Goal: Task Accomplishment & Management: Manage account settings

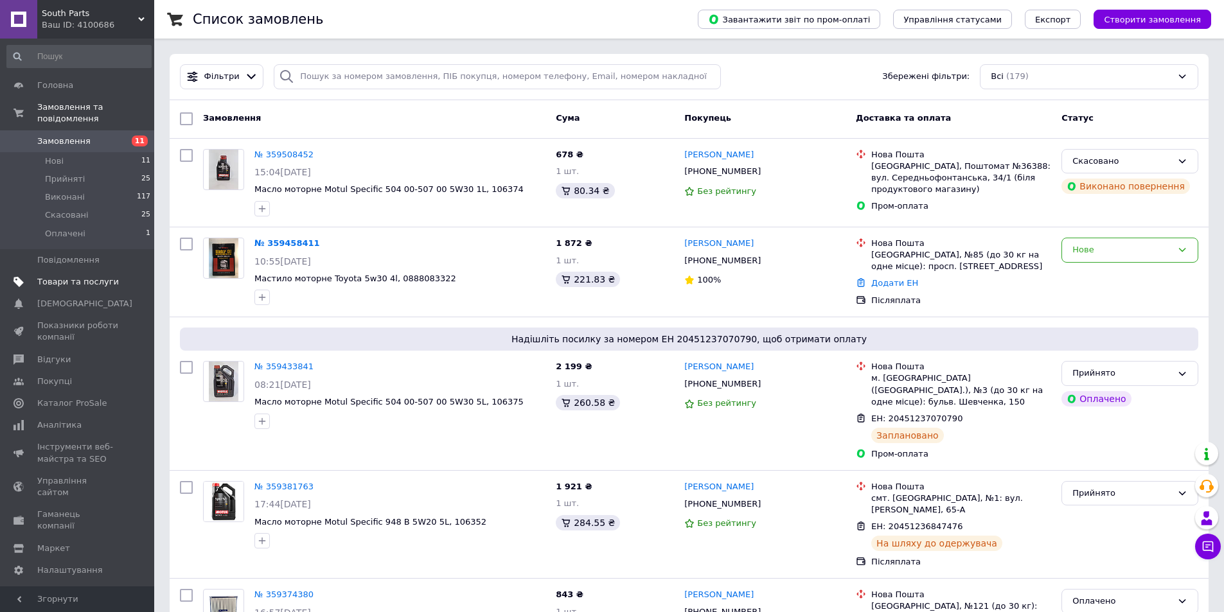
click at [75, 277] on link "Товари та послуги" at bounding box center [79, 282] width 158 height 22
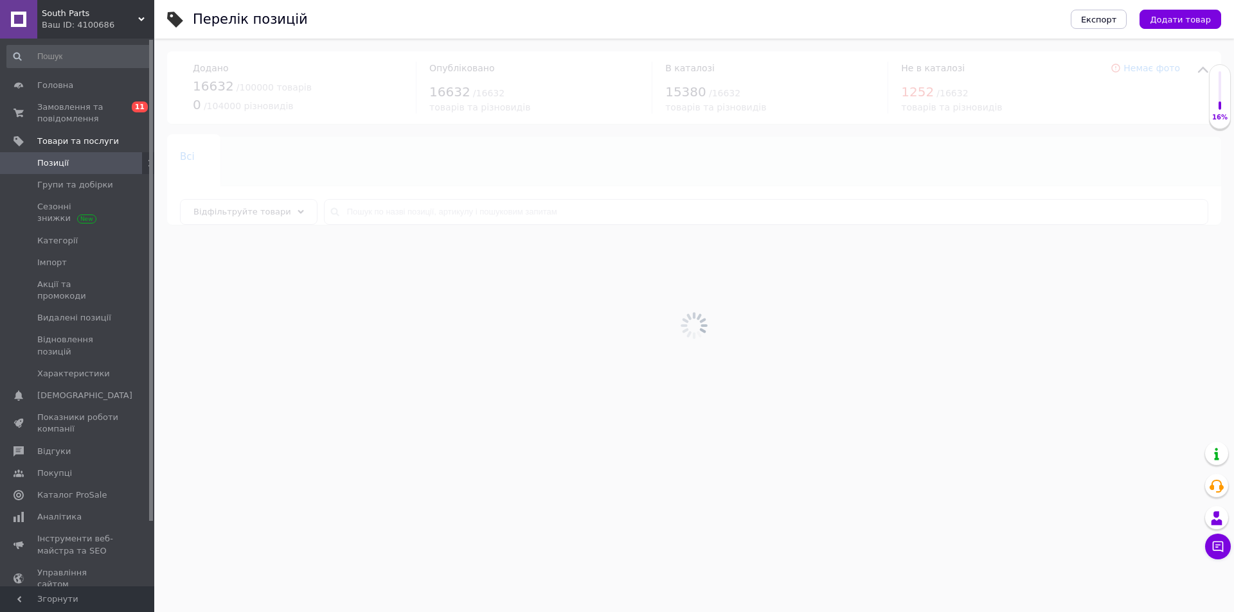
click at [391, 216] on div at bounding box center [694, 326] width 1080 height 574
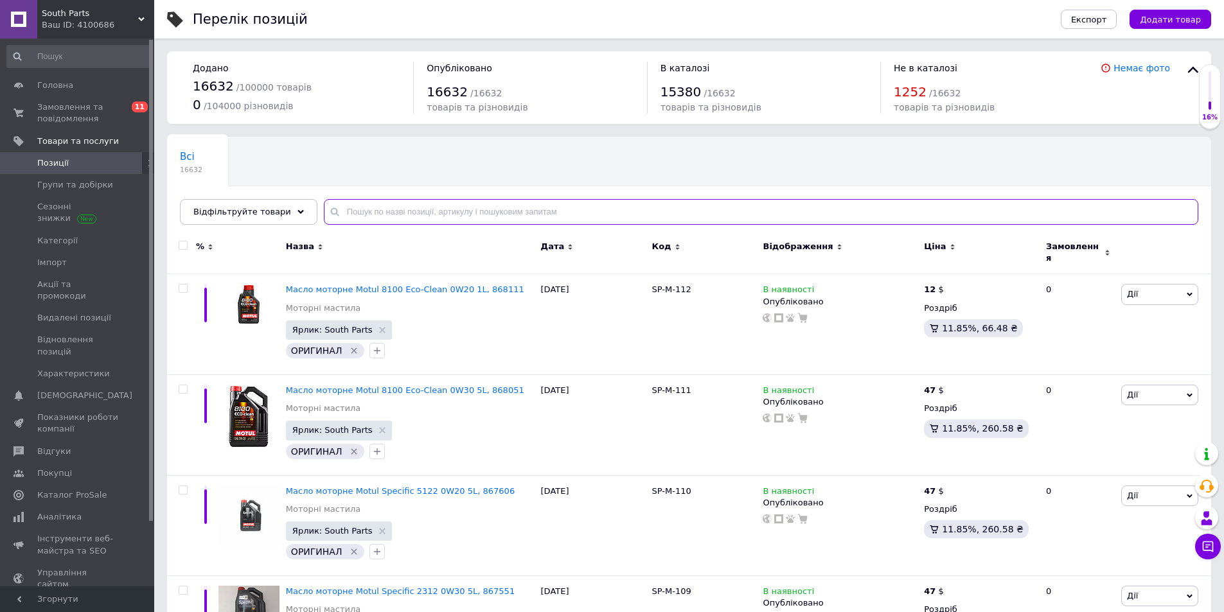
click at [433, 211] on input "text" at bounding box center [761, 212] width 875 height 26
paste input "7613"
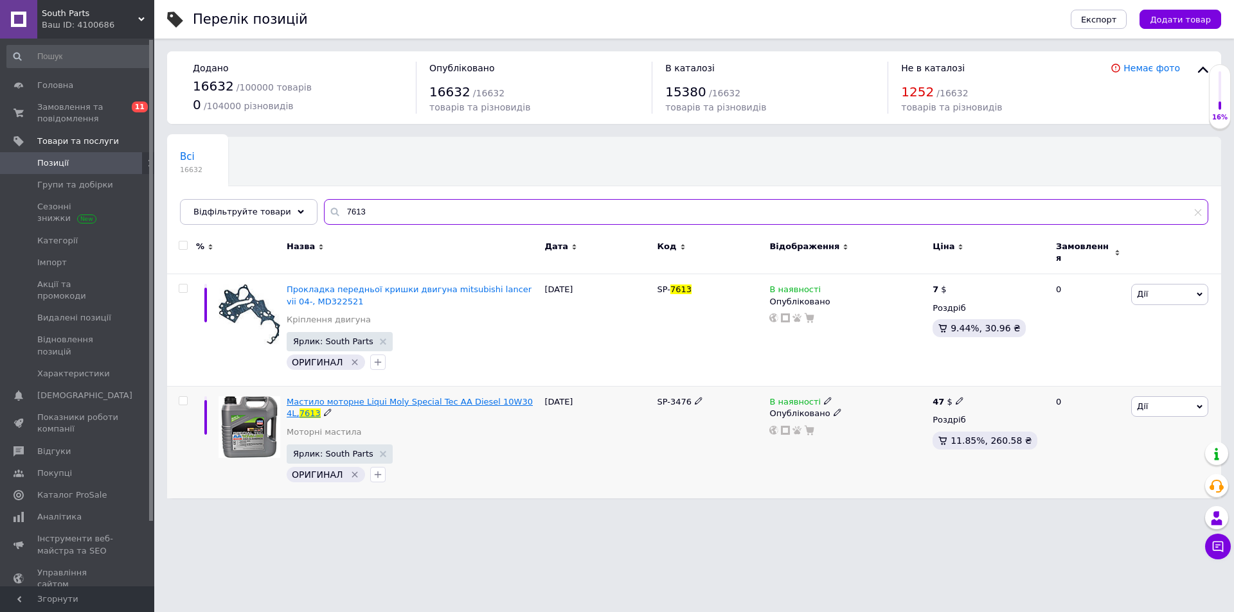
type input "7613"
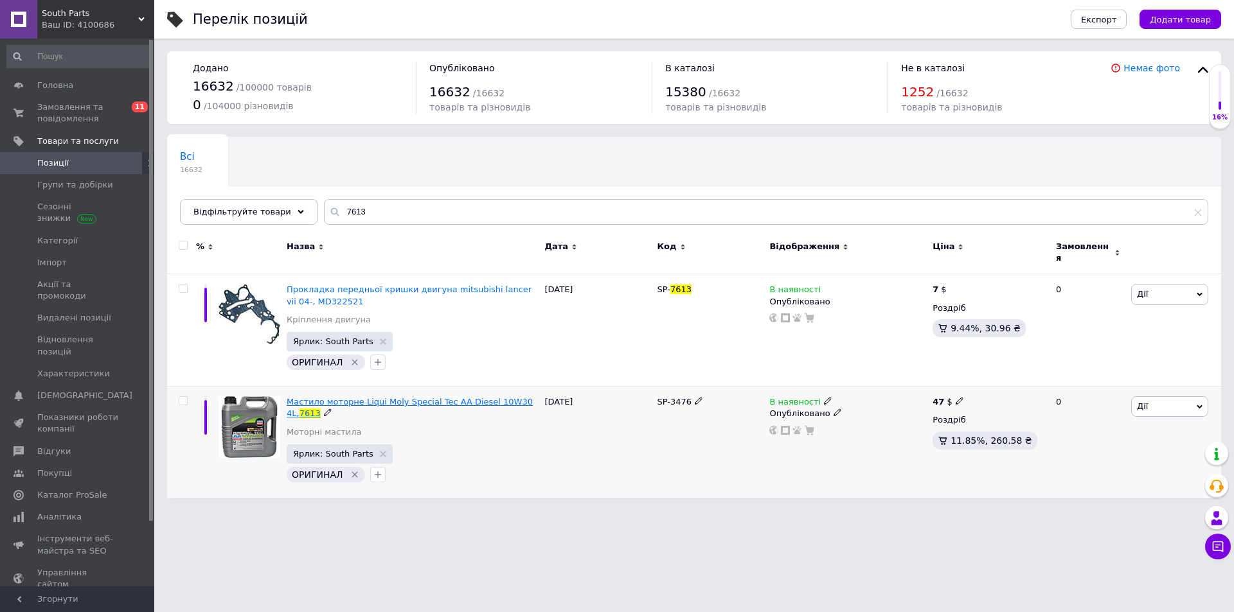
click at [366, 397] on span "Мастило моторне Liqui Moly Special Tec AA Diesel 10W30 4L," at bounding box center [410, 407] width 246 height 21
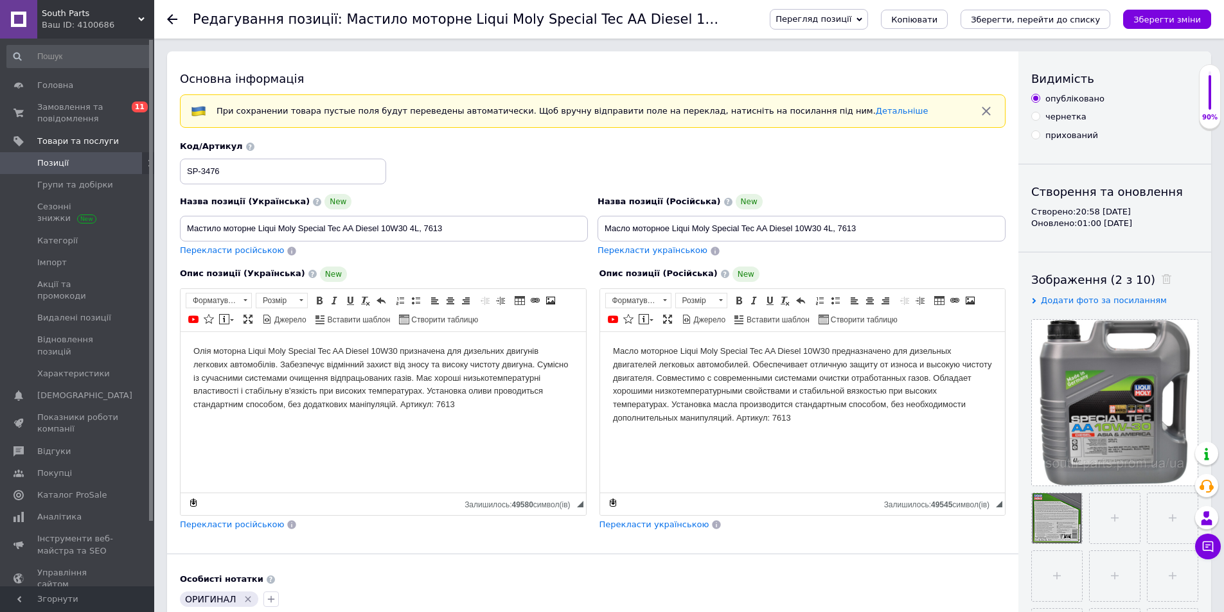
scroll to position [429, 0]
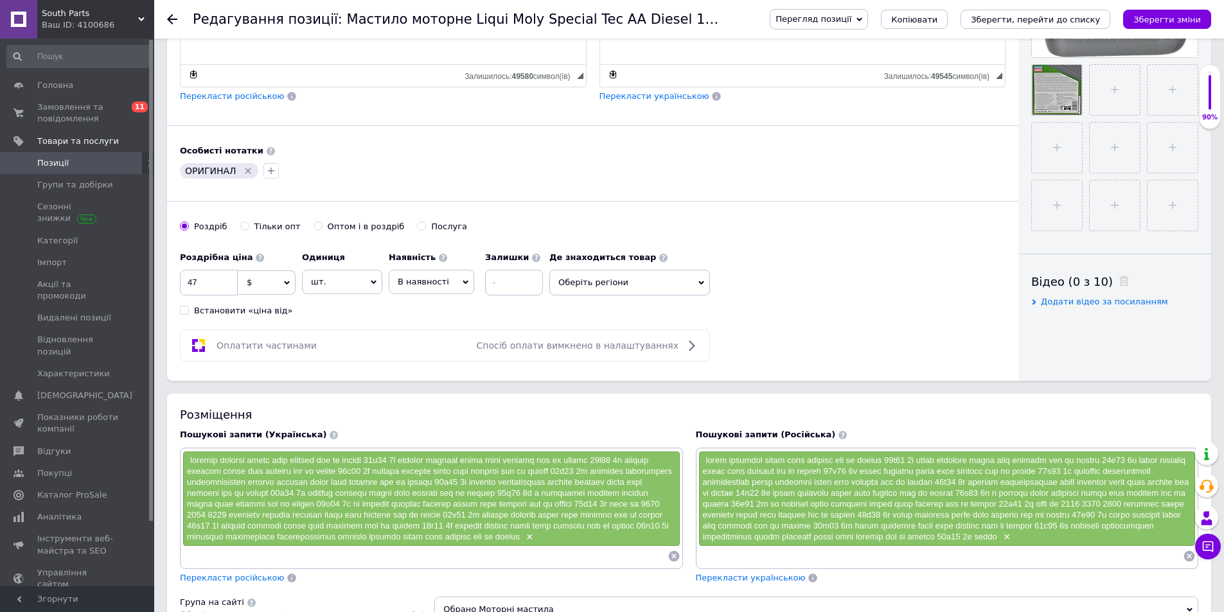
click at [412, 275] on span "В наявності" at bounding box center [431, 282] width 85 height 24
click at [438, 315] on li "Немає в наявності" at bounding box center [431, 314] width 84 height 30
click at [1159, 20] on icon "Зберегти зміни" at bounding box center [1167, 20] width 67 height 10
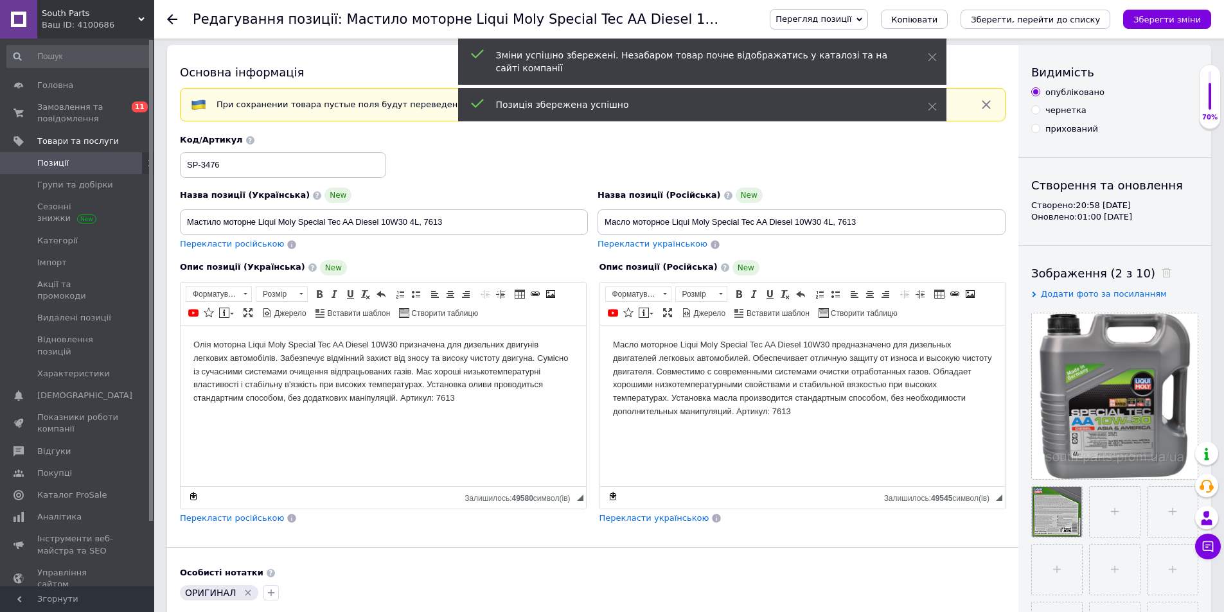
scroll to position [0, 0]
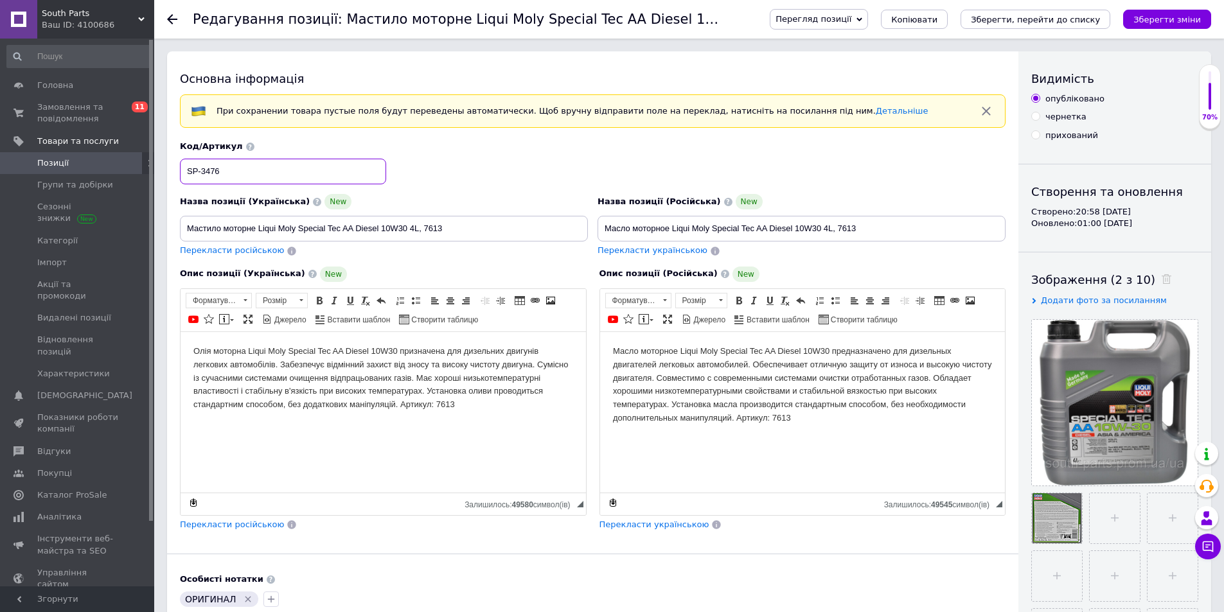
drag, startPoint x: 247, startPoint y: 172, endPoint x: 152, endPoint y: 175, distance: 95.8
drag, startPoint x: 472, startPoint y: 225, endPoint x: 183, endPoint y: 220, distance: 288.6
click at [183, 220] on input "Мастило моторне Liqui Moly Special Tec AA Diesel 10W30 4L, 7613" at bounding box center [384, 229] width 408 height 26
checkbox input "true"
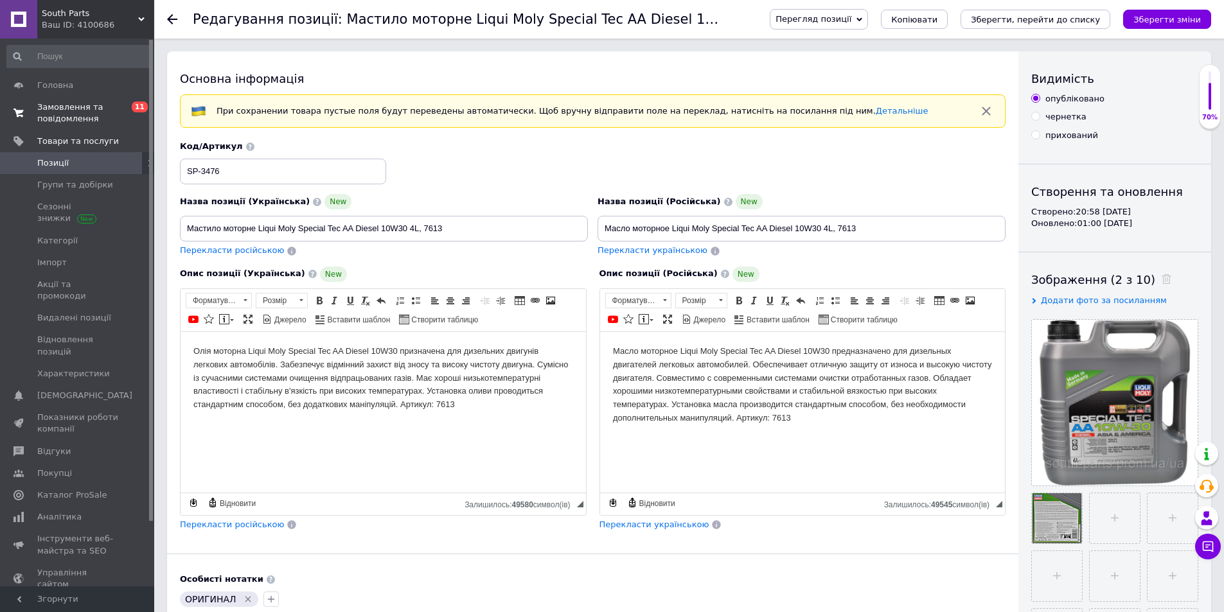
click at [66, 120] on span "Замовлення та повідомлення" at bounding box center [78, 113] width 82 height 23
